Goal: Find specific page/section: Find specific page/section

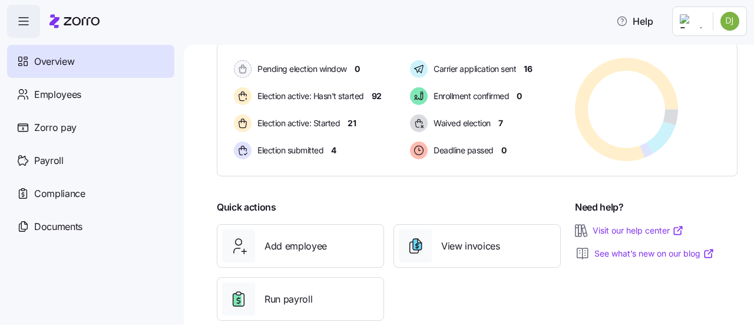
scroll to position [236, 0]
